Goal: Transaction & Acquisition: Purchase product/service

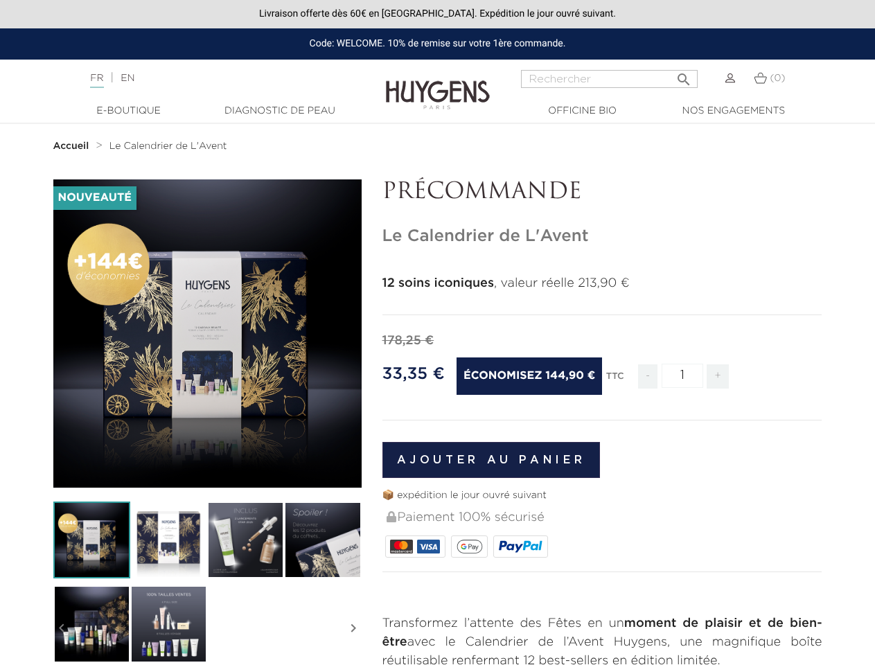
click at [437, 333] on div "178,25 €" at bounding box center [603, 341] width 440 height 19
click at [609, 79] on input "Rechercher" at bounding box center [609, 79] width 177 height 18
click at [91, 540] on img at bounding box center [91, 540] width 77 height 77
click at [168, 540] on img at bounding box center [168, 540] width 77 height 77
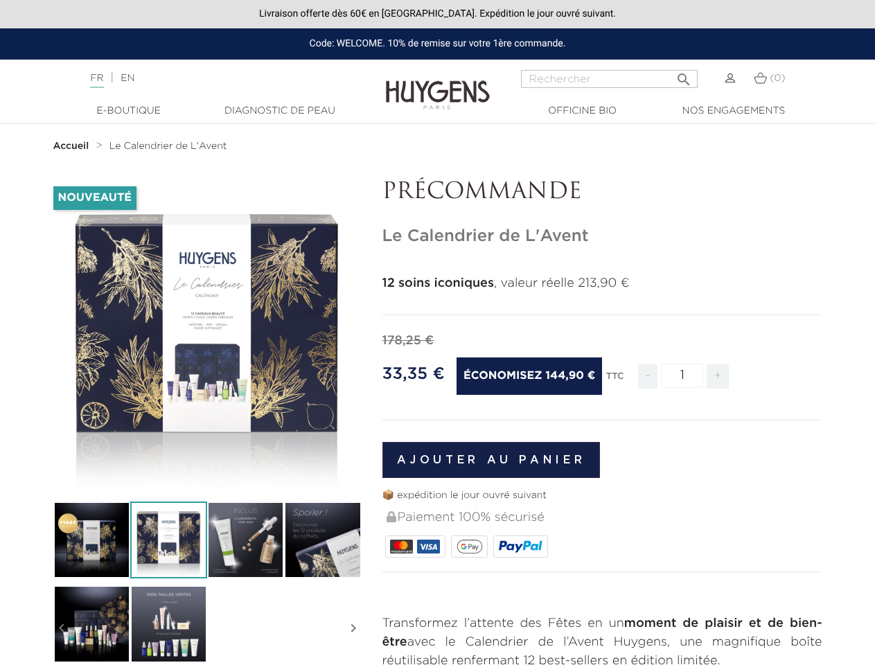
click at [245, 540] on div "-144,90 € Nouveauté   " at bounding box center [438, 613] width 790 height 868
click at [322, 540] on div "-144,90 € Nouveauté   " at bounding box center [438, 613] width 790 height 868
click at [91, 624] on div "-144,90 € Nouveauté   " at bounding box center [438, 613] width 790 height 868
click at [168, 624] on div "-144,90 € Nouveauté   " at bounding box center [438, 613] width 790 height 868
click at [62, 629] on div "-144,90 € Nouveauté   " at bounding box center [438, 613] width 790 height 868
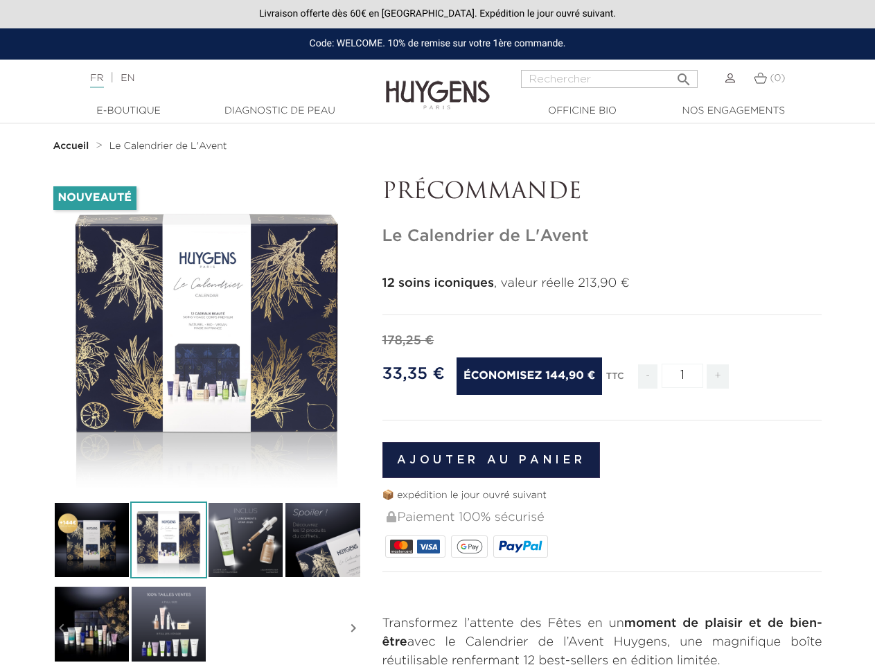
click at [353, 629] on div "-144,90 € Nouveauté   " at bounding box center [438, 613] width 790 height 868
